Goal: Task Accomplishment & Management: Manage account settings

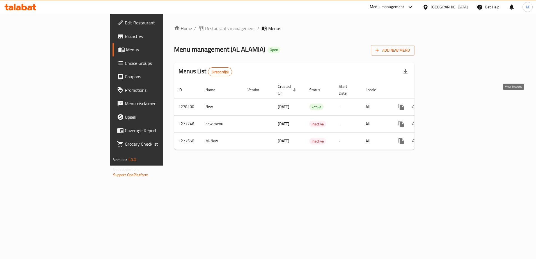
click at [448, 104] on link "enhanced table" at bounding box center [441, 106] width 13 height 13
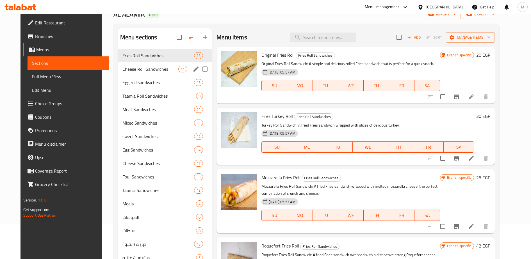
scroll to position [33, 0]
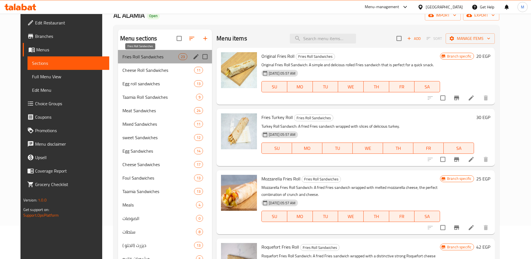
click at [130, 57] on span "Fries Roll Sandwiches" at bounding box center [150, 56] width 56 height 7
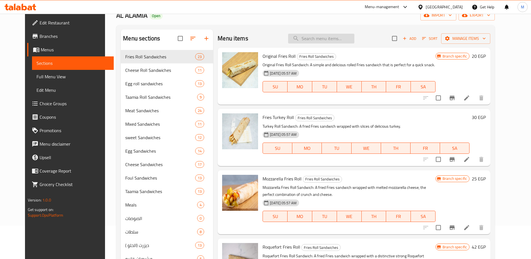
click at [311, 38] on input "search" at bounding box center [321, 39] width 66 height 10
type input "f"
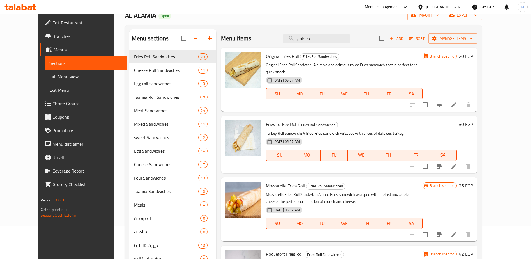
type input "بطاطس"
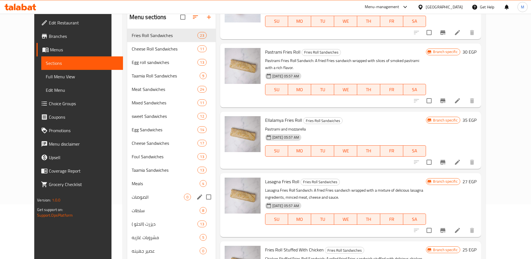
scroll to position [56, 0]
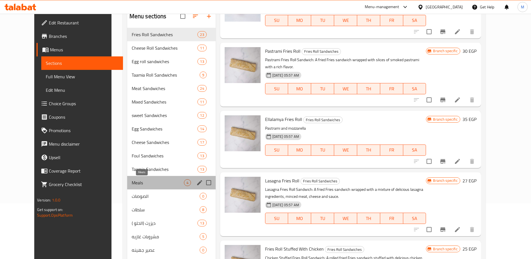
click at [142, 183] on span "Meals" at bounding box center [158, 182] width 52 height 7
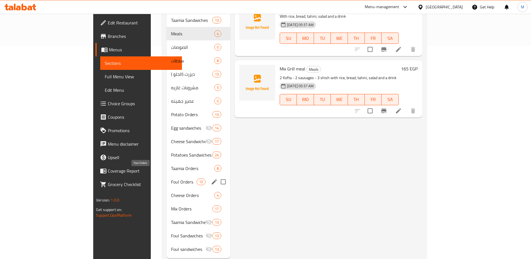
scroll to position [219, 0]
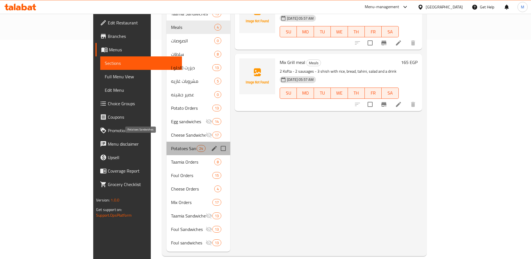
click at [171, 145] on span "Potatoes Sandwiches" at bounding box center [184, 148] width 26 height 7
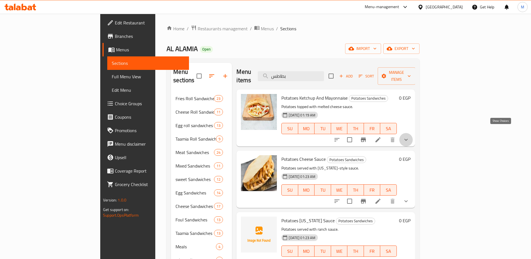
click at [409, 136] on icon "show more" at bounding box center [405, 139] width 7 height 7
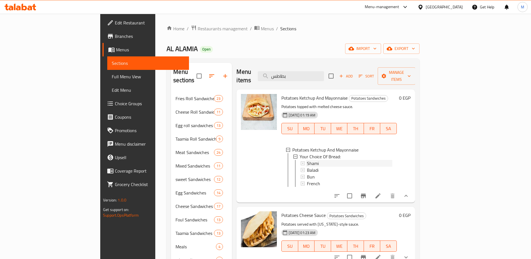
click at [307, 160] on span "Shami" at bounding box center [313, 163] width 12 height 7
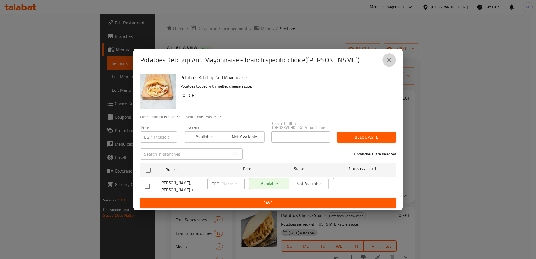
click at [389, 62] on icon "close" at bounding box center [389, 60] width 4 height 4
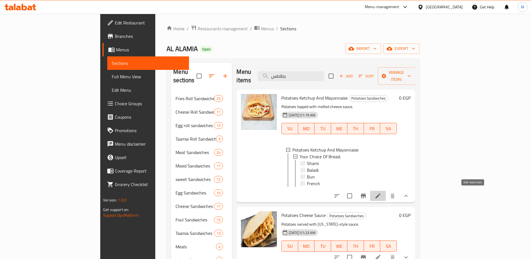
click at [381, 192] on icon at bounding box center [377, 195] width 7 height 7
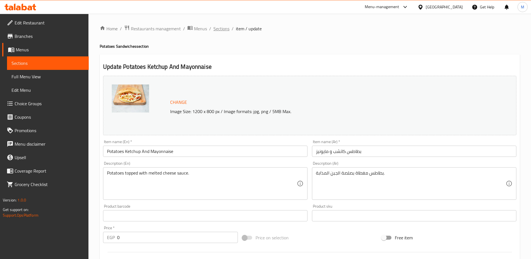
click at [219, 28] on span "Sections" at bounding box center [221, 28] width 16 height 7
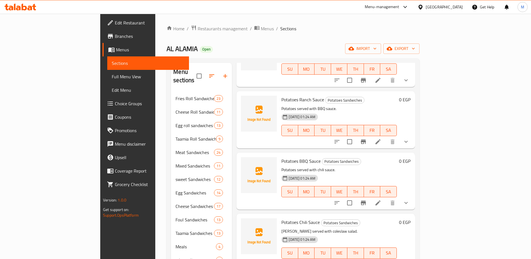
scroll to position [182, 0]
